Goal: Task Accomplishment & Management: Complete application form

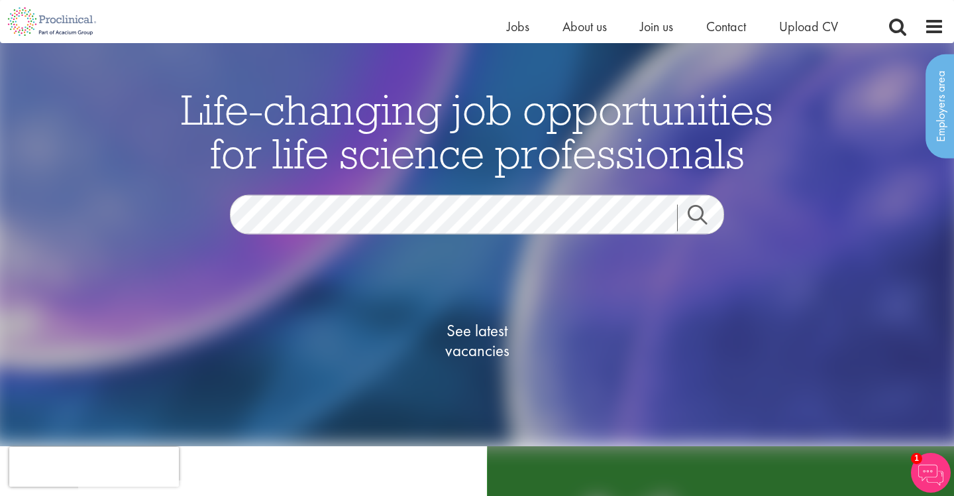
scroll to position [25, 0]
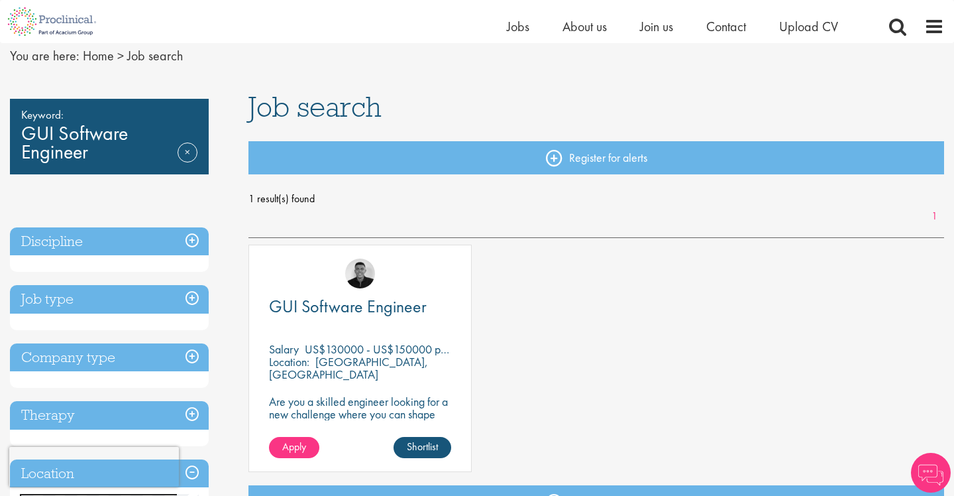
scroll to position [56, 0]
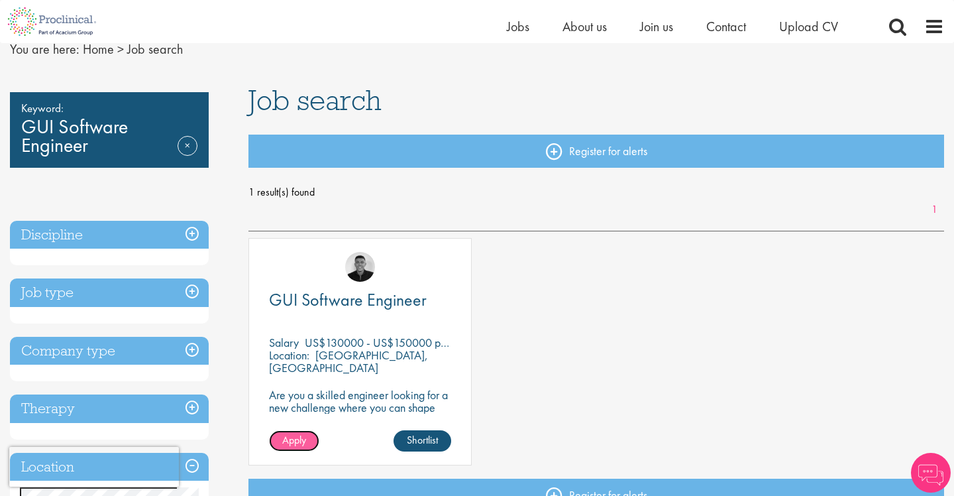
click at [312, 438] on link "Apply" at bounding box center [294, 440] width 50 height 21
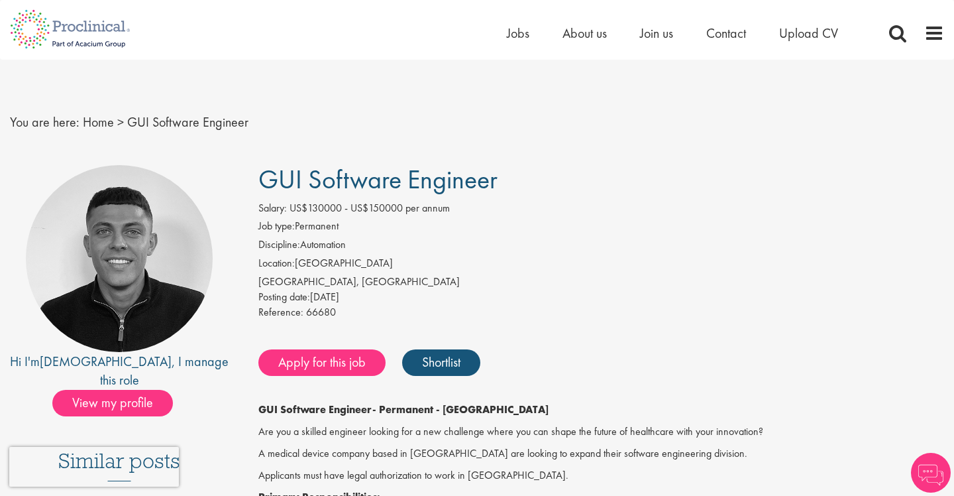
scroll to position [3, 0]
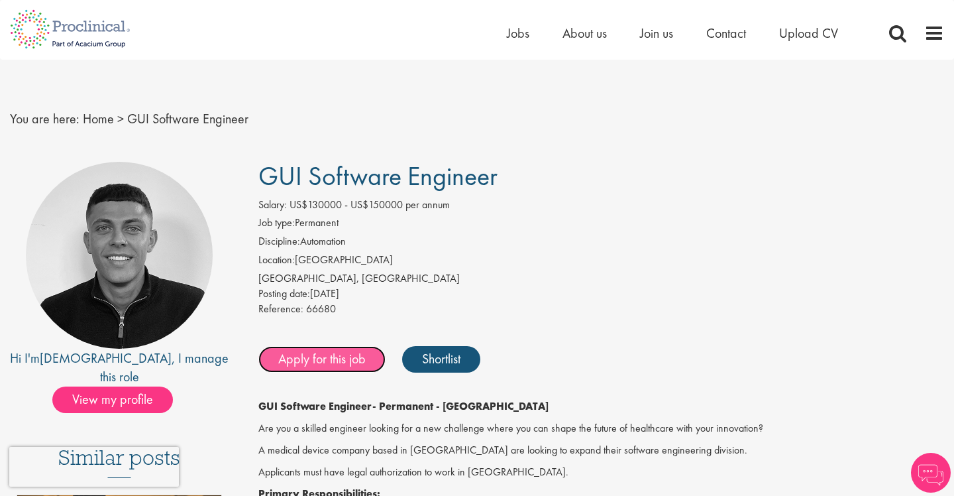
click at [323, 359] on link "Apply for this job" at bounding box center [322, 359] width 127 height 27
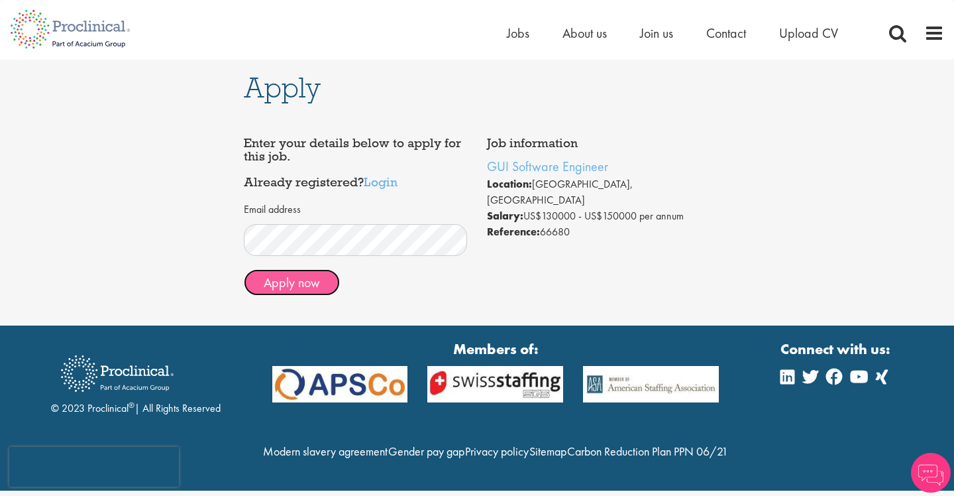
click at [314, 281] on button "Apply now" at bounding box center [292, 282] width 96 height 27
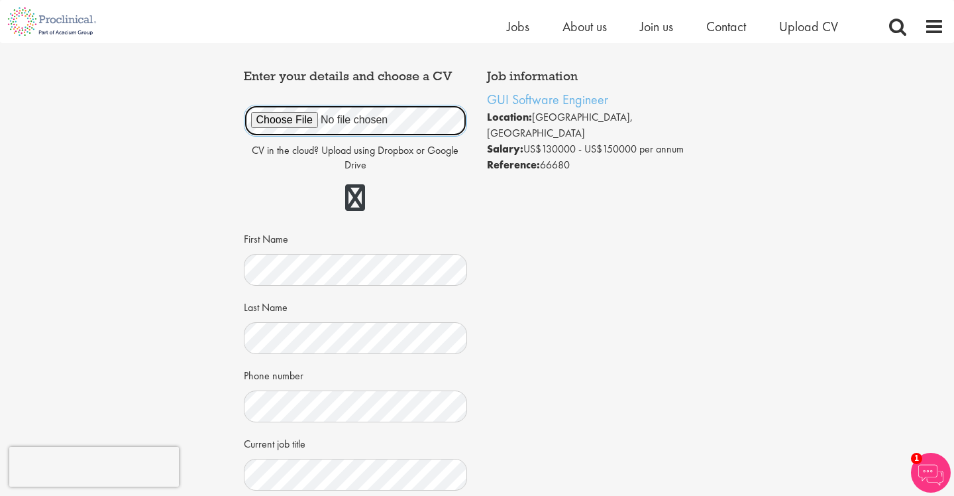
scroll to position [52, 0]
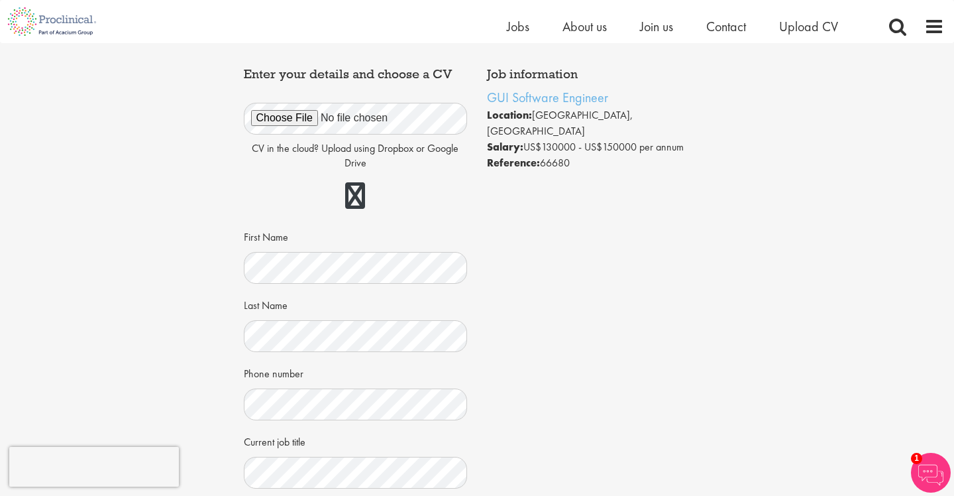
click at [291, 285] on div "CV in the cloud? Upload using Dropbox or Google Drive First Name Last Name Phon…" at bounding box center [356, 323] width 204 height 473
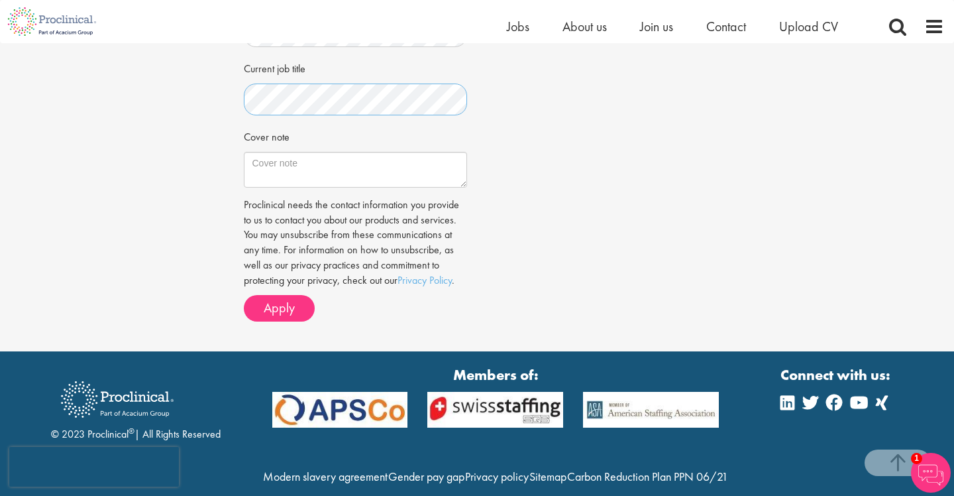
scroll to position [430, 0]
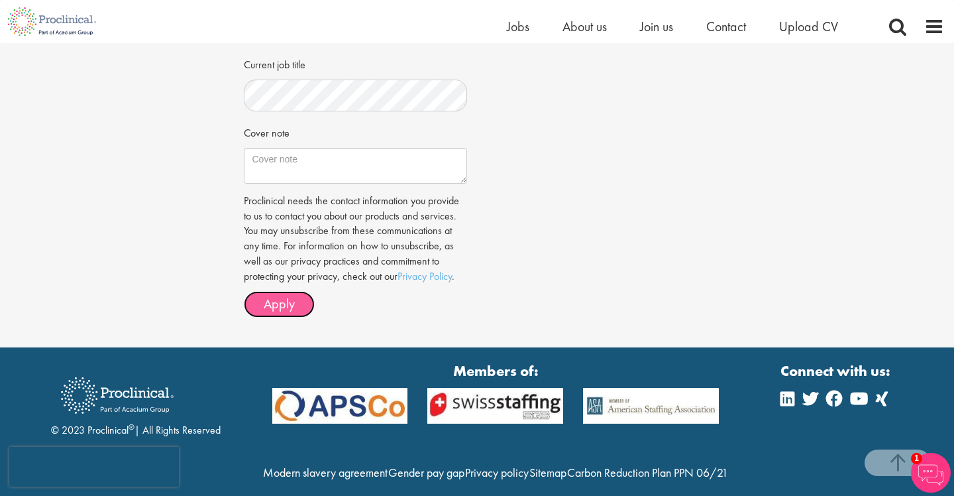
click at [290, 304] on span "Apply" at bounding box center [279, 303] width 31 height 17
